Goal: Task Accomplishment & Management: Manage account settings

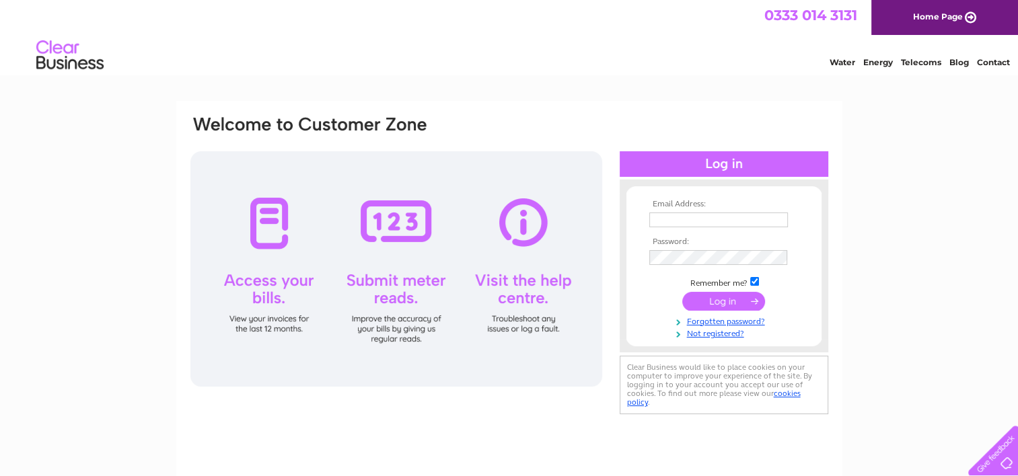
type input "crashmunt@msn.com"
click at [735, 306] on input "submit" at bounding box center [723, 301] width 83 height 19
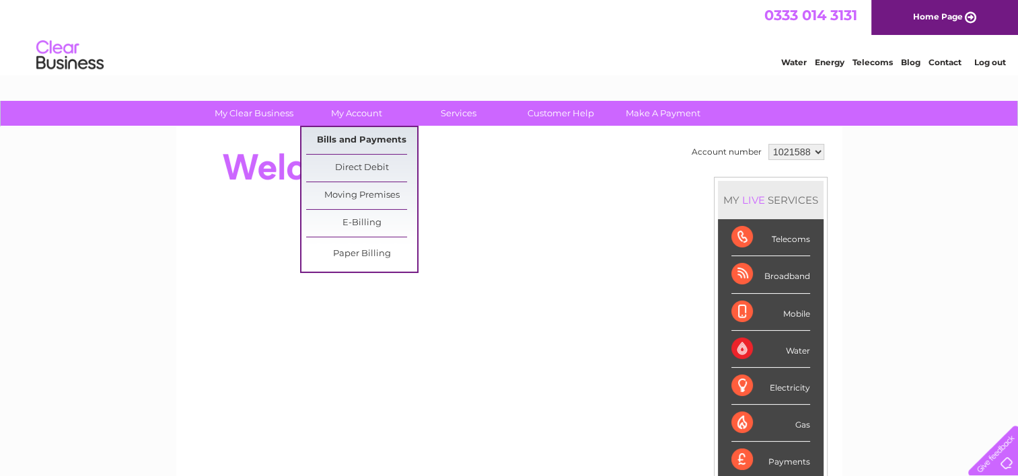
click at [344, 143] on link "Bills and Payments" at bounding box center [361, 140] width 111 height 27
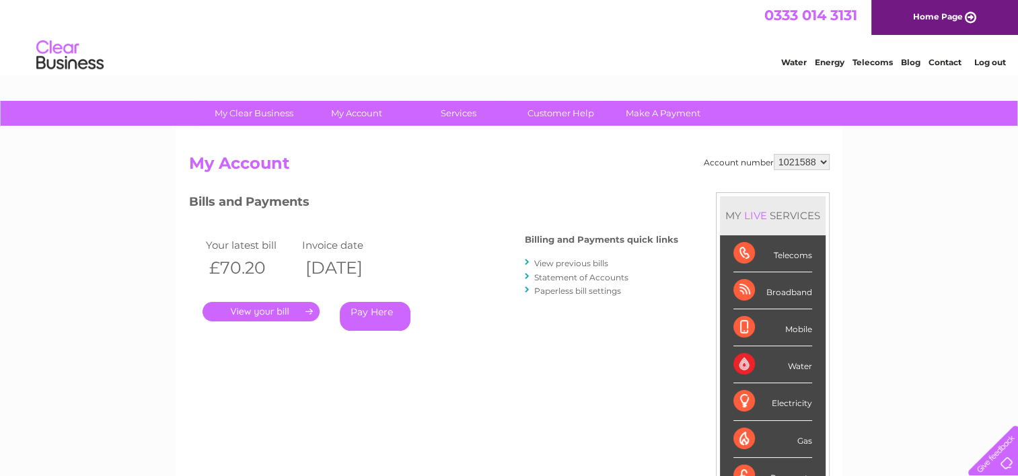
click at [264, 314] on link "." at bounding box center [261, 312] width 117 height 20
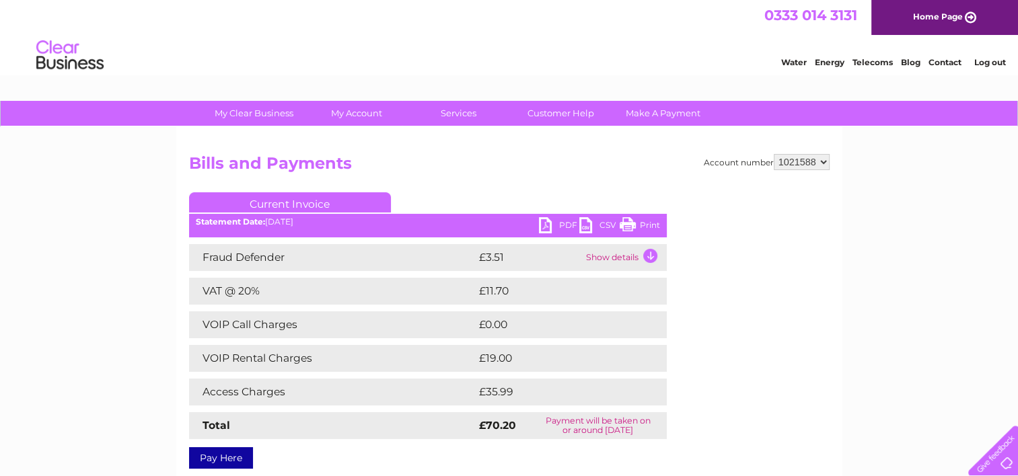
click at [654, 229] on link "Print" at bounding box center [640, 227] width 40 height 20
